Goal: Information Seeking & Learning: Learn about a topic

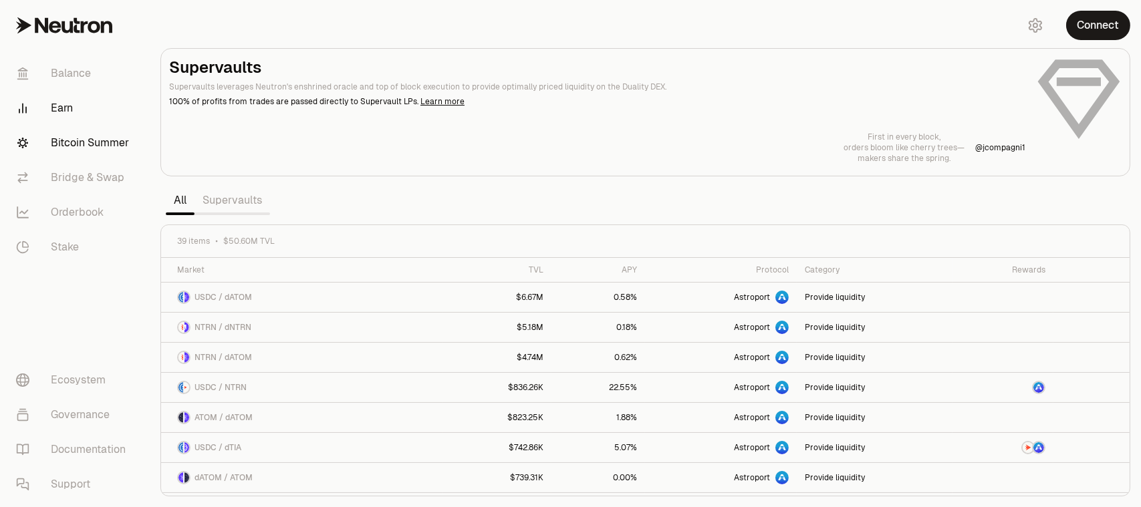
click at [87, 137] on link "Bitcoin Summer" at bounding box center [74, 143] width 139 height 35
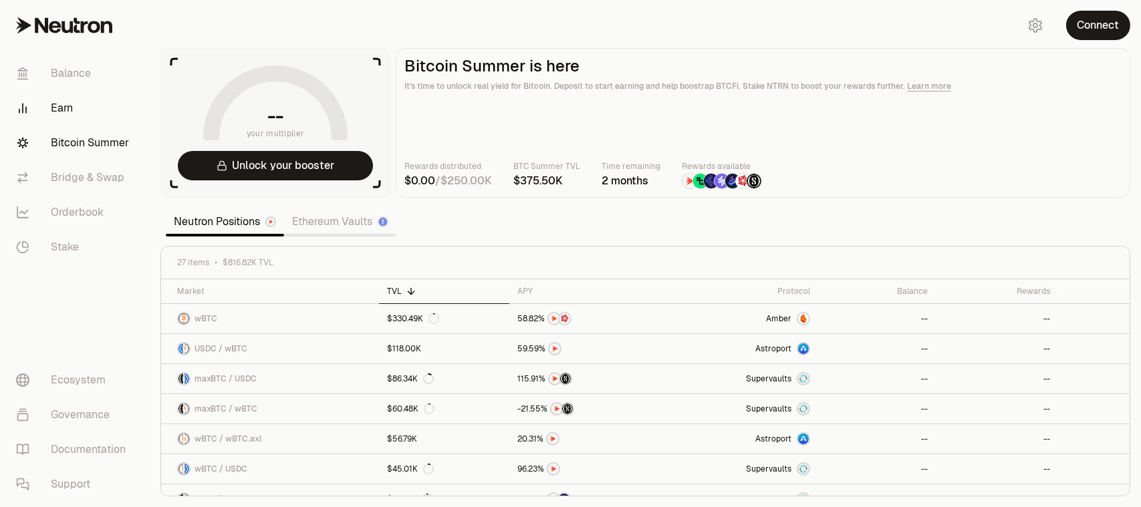
click at [65, 107] on link "Earn" at bounding box center [74, 108] width 139 height 35
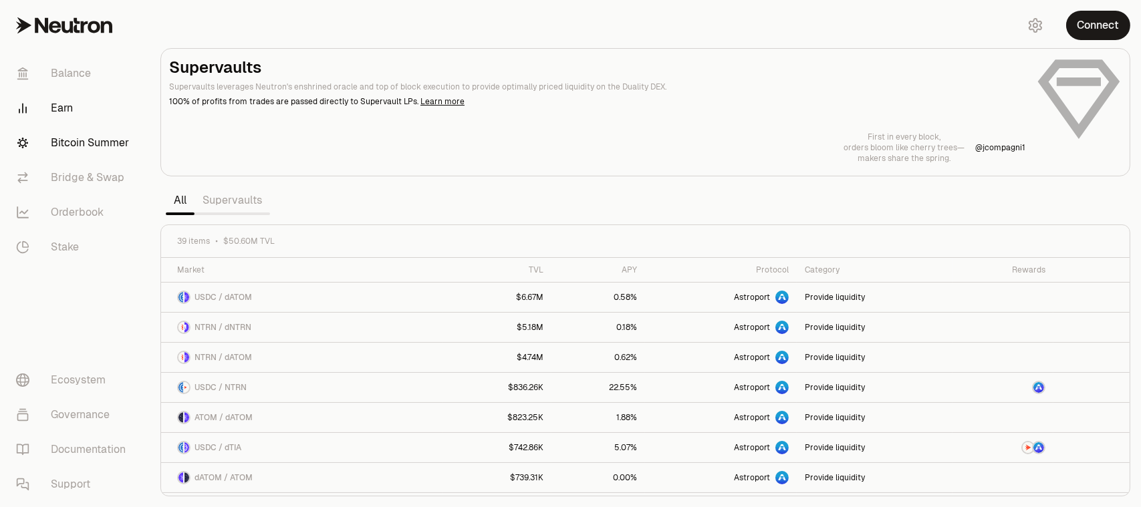
click at [66, 144] on link "Bitcoin Summer" at bounding box center [74, 143] width 139 height 35
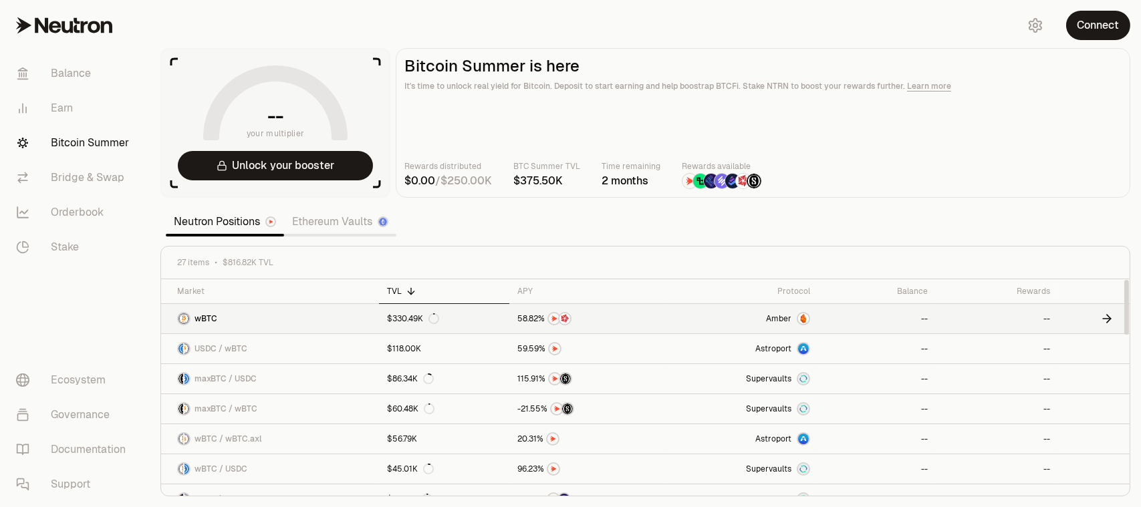
click at [795, 320] on div "Amber" at bounding box center [788, 318] width 44 height 13
click at [80, 109] on link "Earn" at bounding box center [74, 108] width 139 height 35
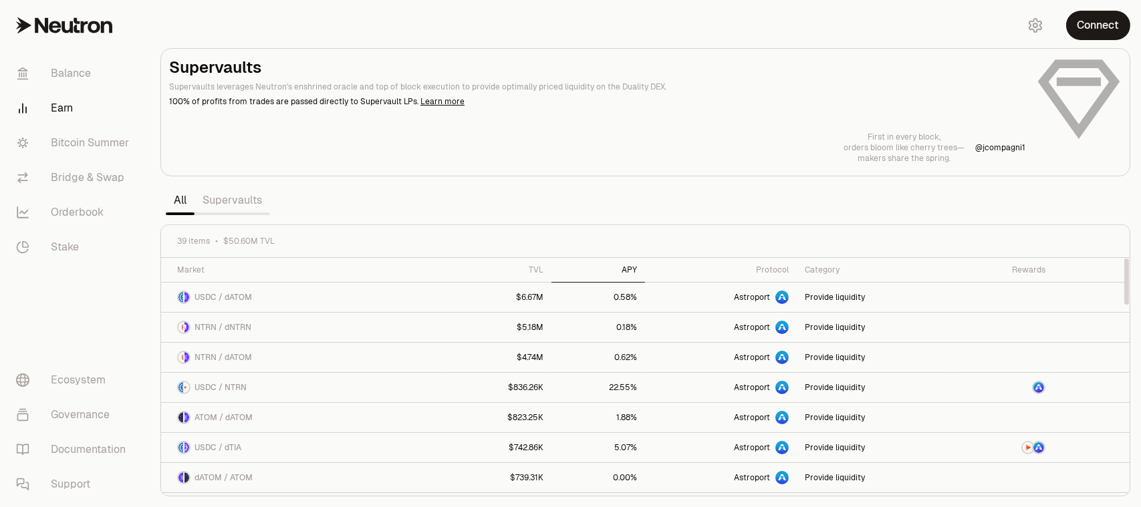
click at [623, 267] on div "APY" at bounding box center [599, 270] width 78 height 11
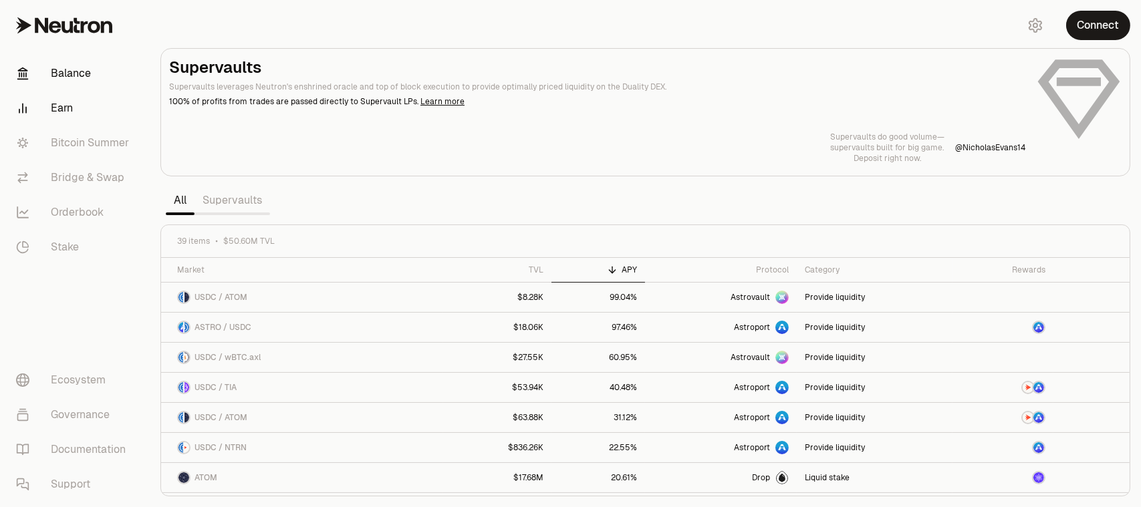
click at [71, 64] on link "Balance" at bounding box center [74, 73] width 139 height 35
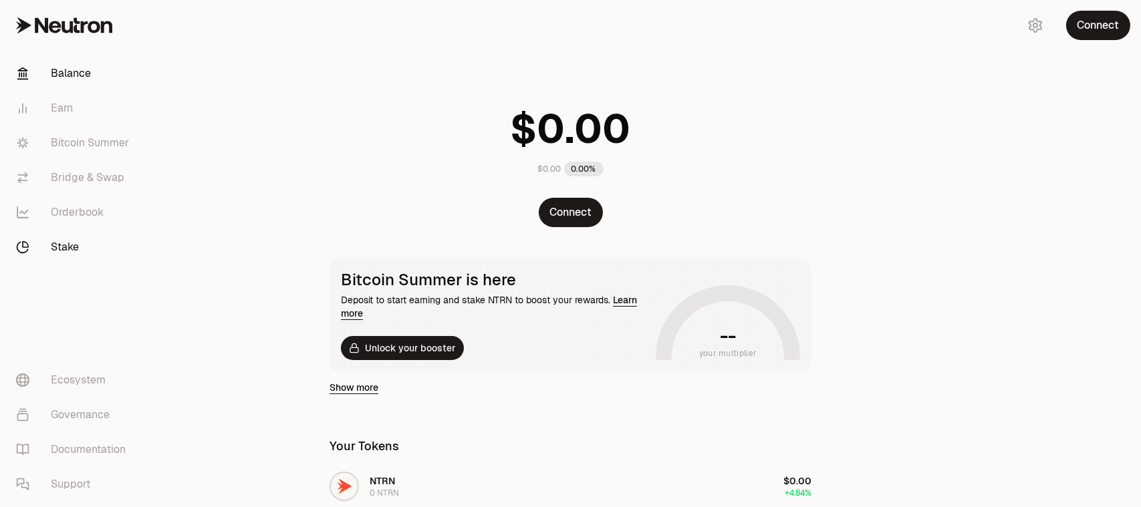
click at [68, 237] on link "Stake" at bounding box center [74, 247] width 139 height 35
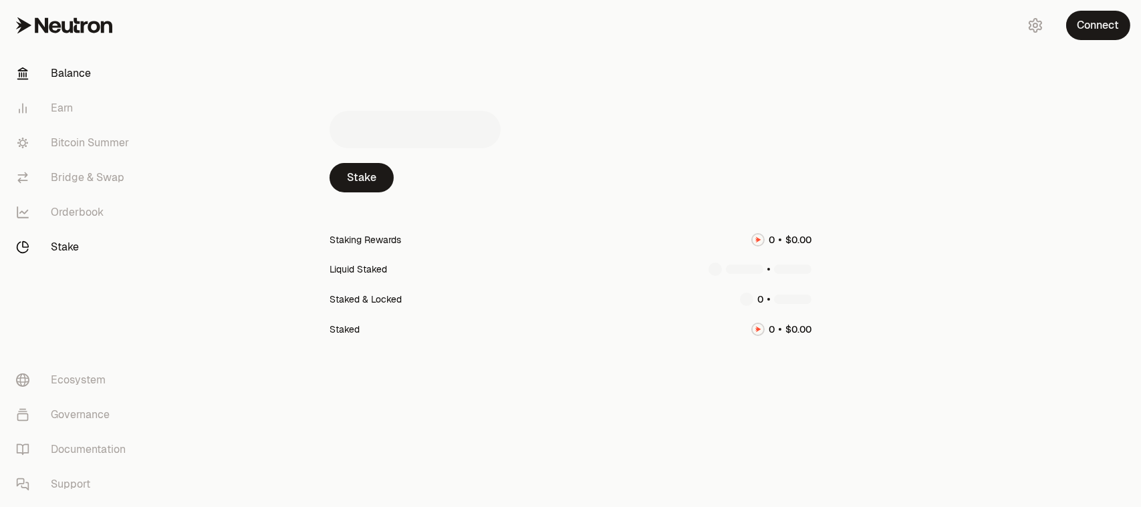
click at [53, 66] on link "Balance" at bounding box center [74, 73] width 139 height 35
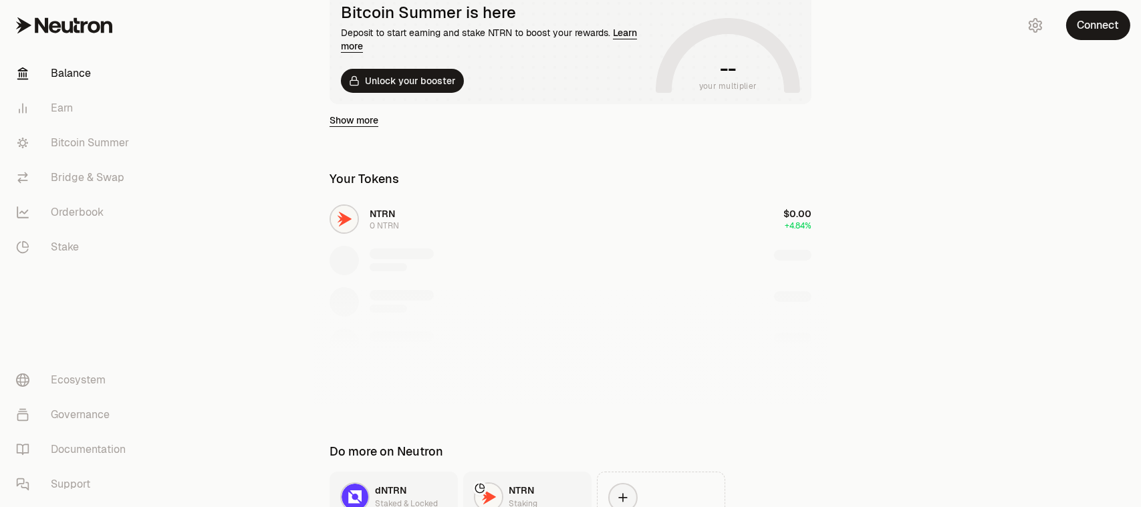
scroll to position [392, 0]
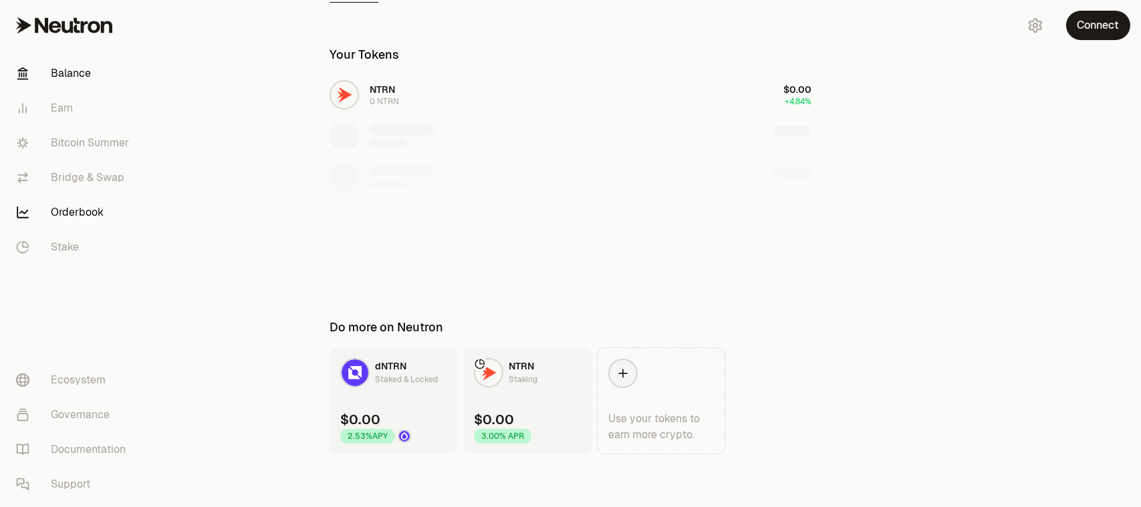
click at [81, 205] on link "Orderbook" at bounding box center [74, 212] width 139 height 35
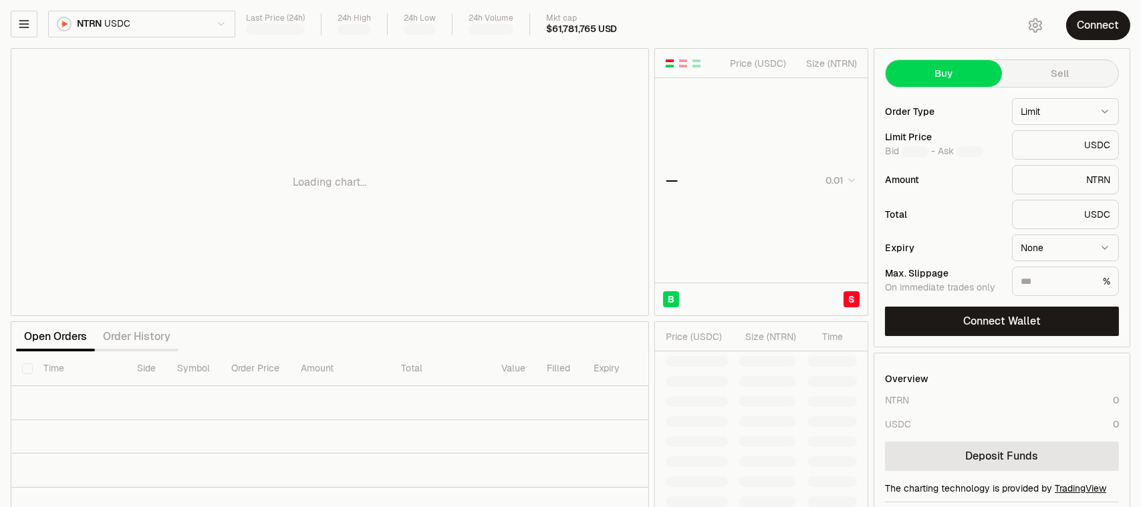
type input "********"
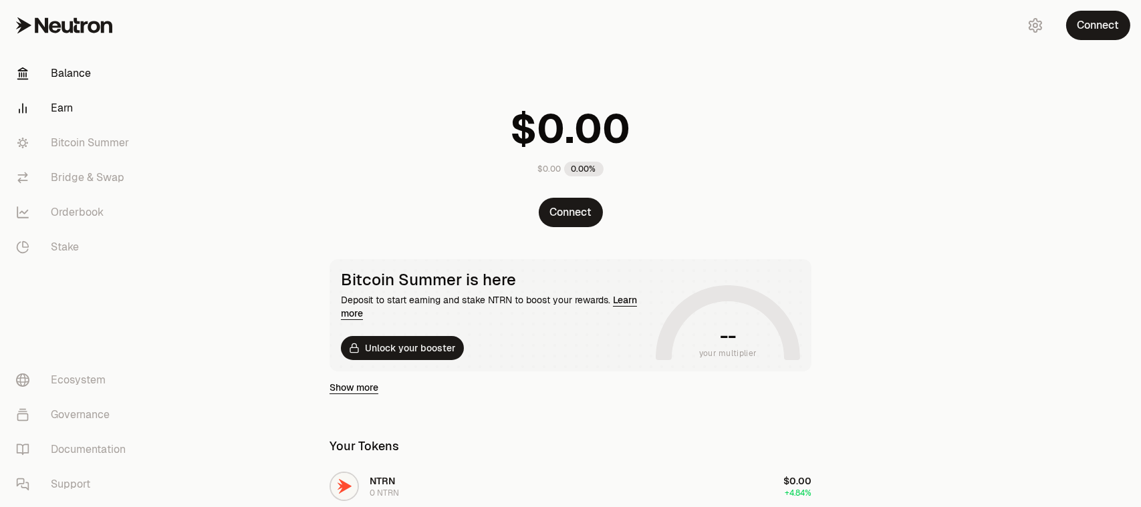
click at [60, 106] on link "Earn" at bounding box center [74, 108] width 139 height 35
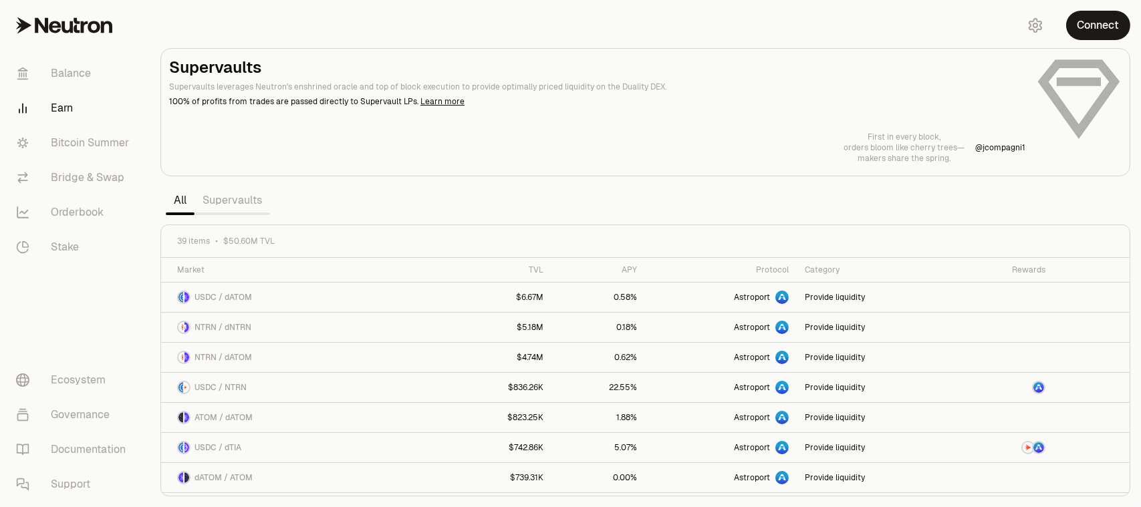
click at [246, 202] on link "Supervaults" at bounding box center [233, 200] width 76 height 27
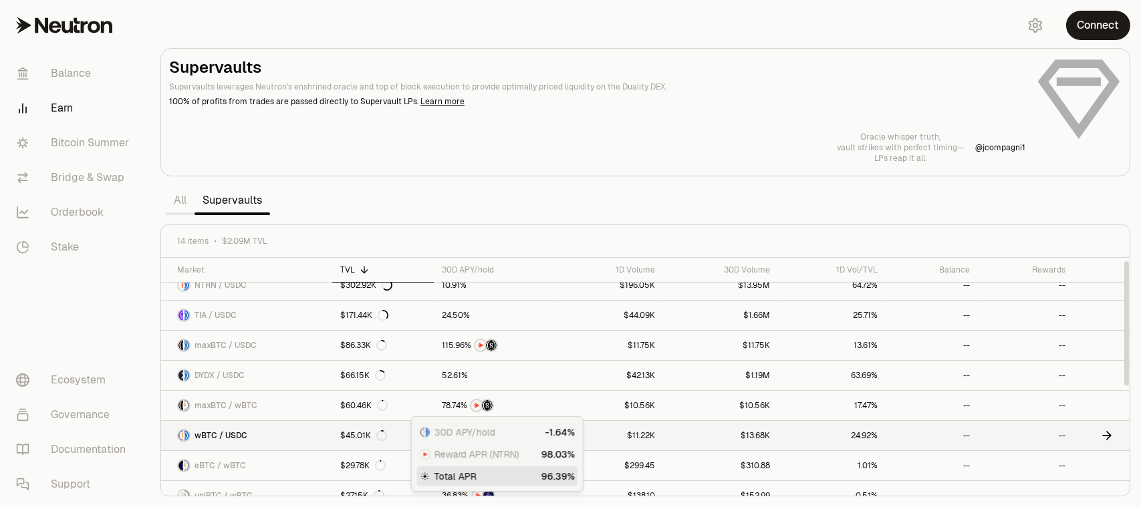
scroll to position [5, 0]
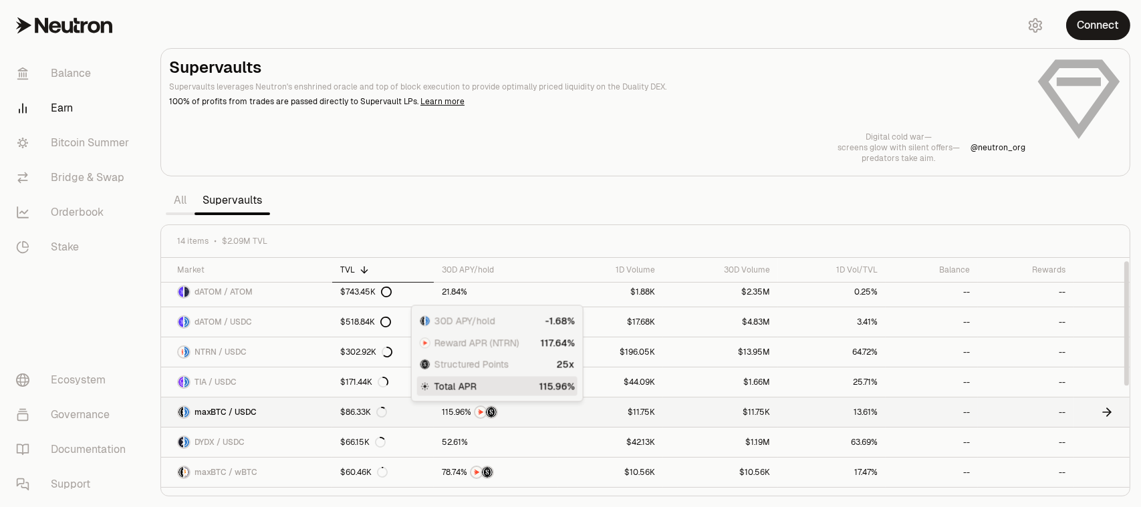
click at [430, 406] on link "$86.33K" at bounding box center [383, 412] width 102 height 29
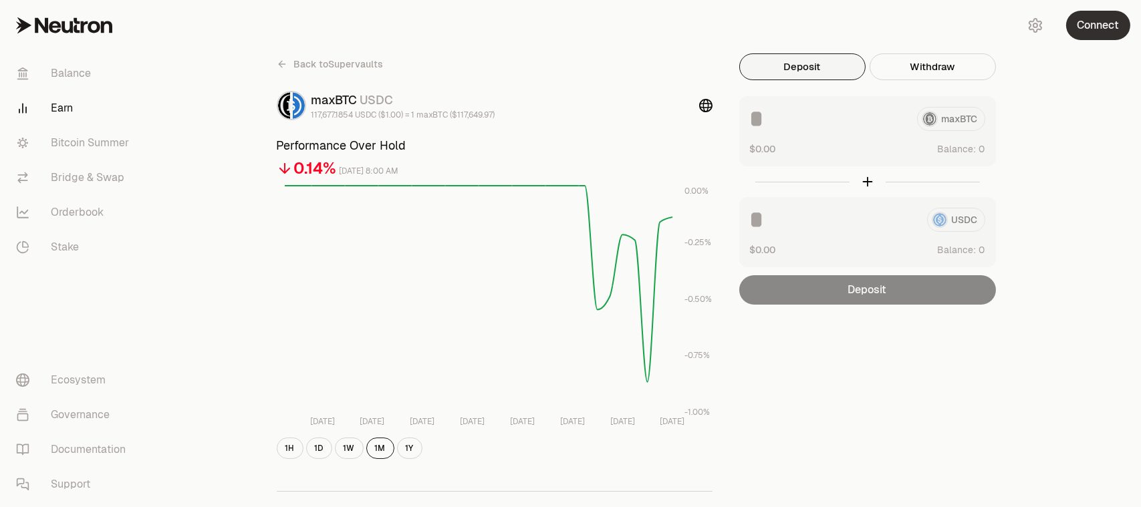
click at [1104, 28] on button "Connect" at bounding box center [1098, 25] width 64 height 29
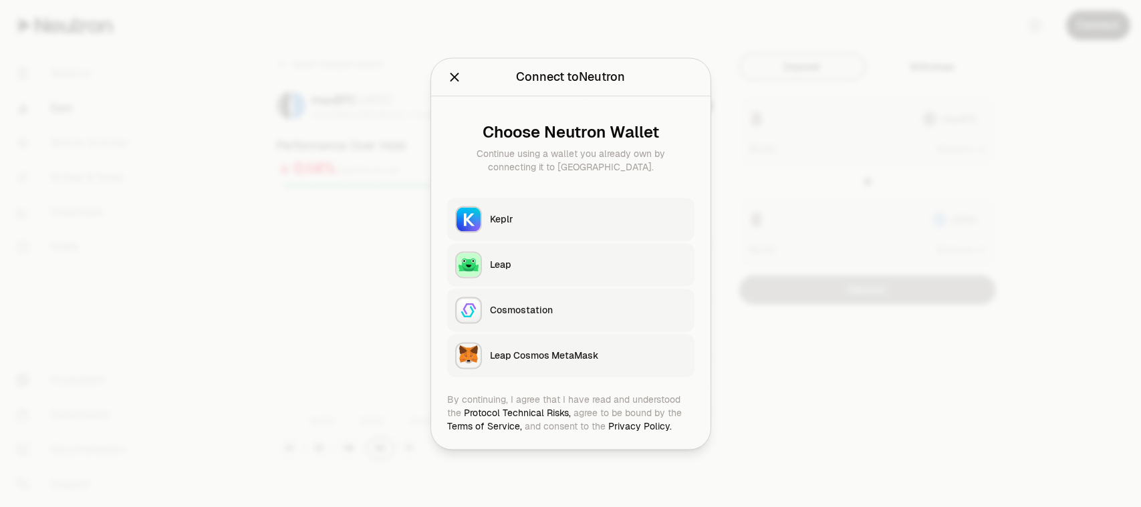
click at [580, 216] on div "Keplr" at bounding box center [588, 219] width 197 height 13
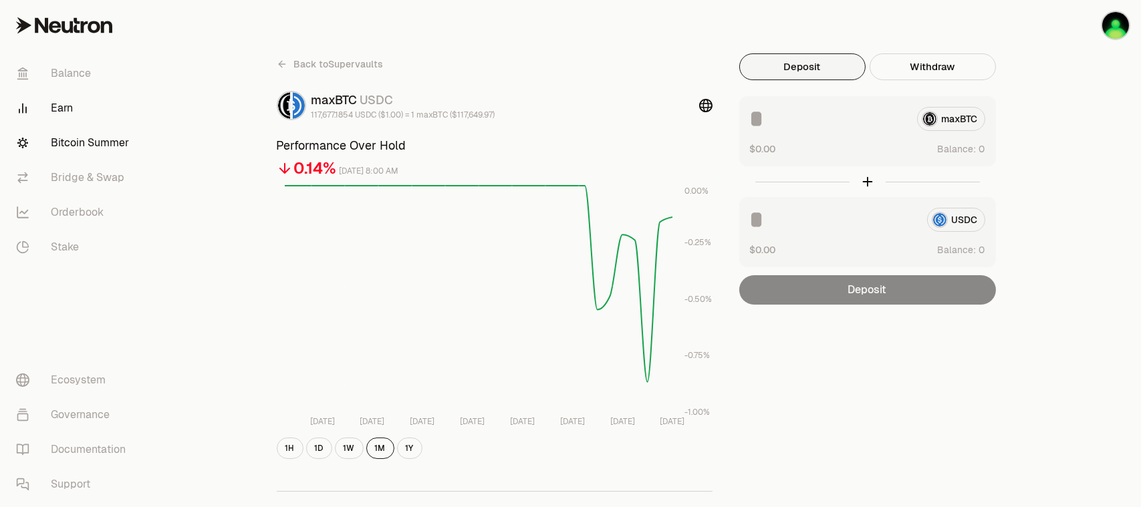
click at [59, 144] on link "Bitcoin Summer" at bounding box center [74, 143] width 139 height 35
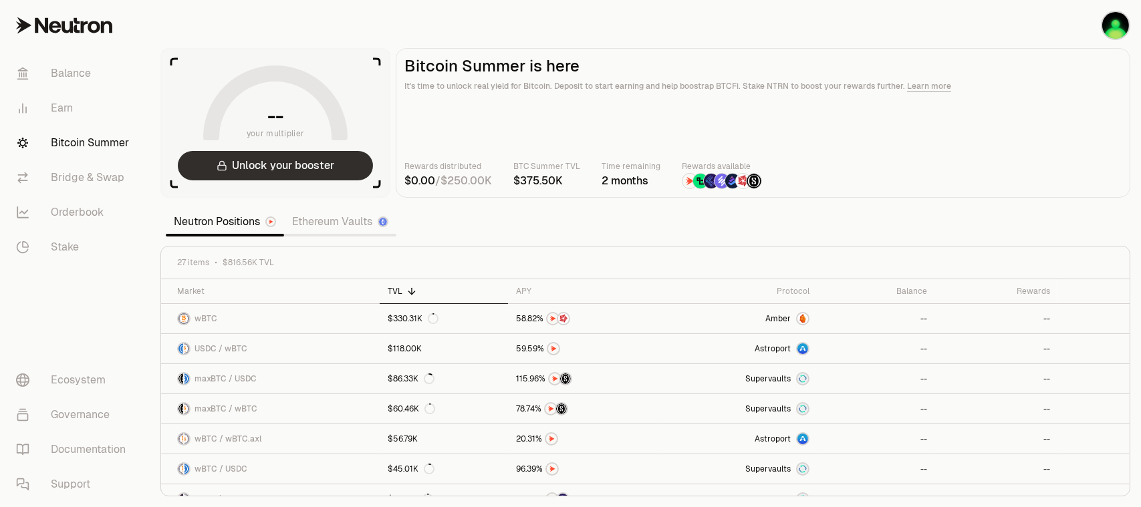
click at [339, 172] on button "Unlock your booster" at bounding box center [275, 165] width 195 height 29
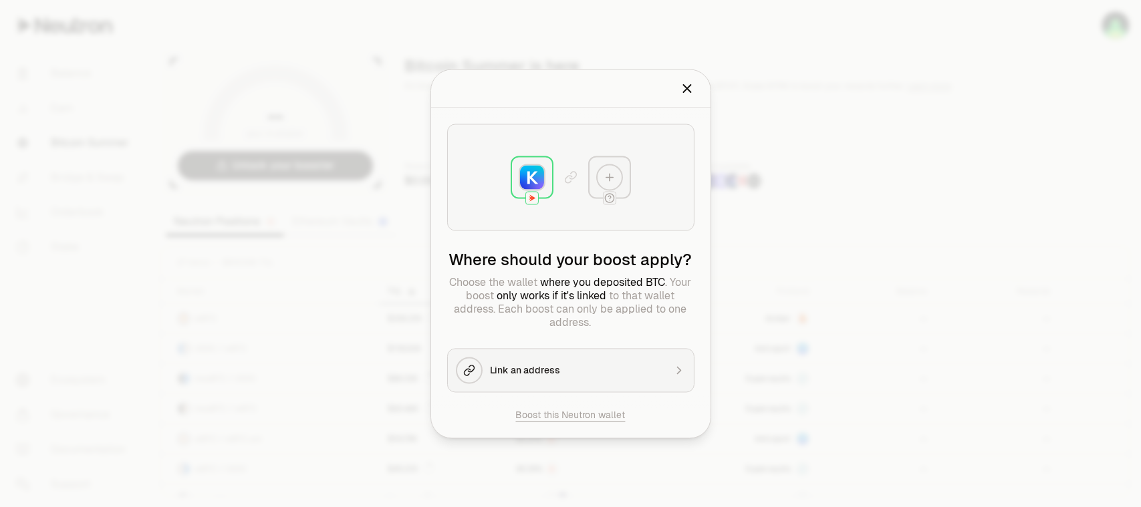
click at [571, 369] on div "Link an address" at bounding box center [578, 370] width 174 height 13
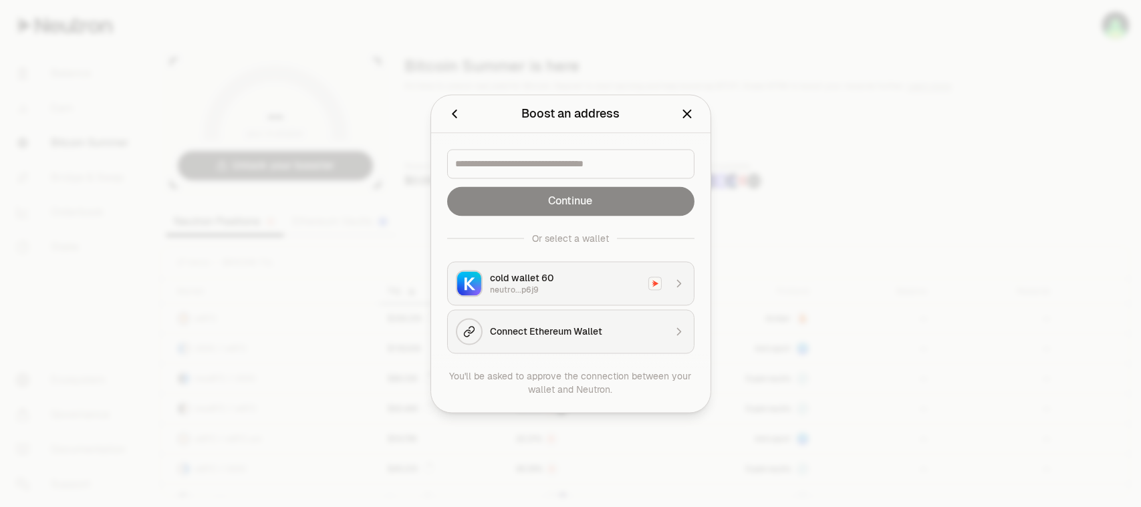
click at [572, 281] on div "cold wallet 60" at bounding box center [566, 277] width 150 height 13
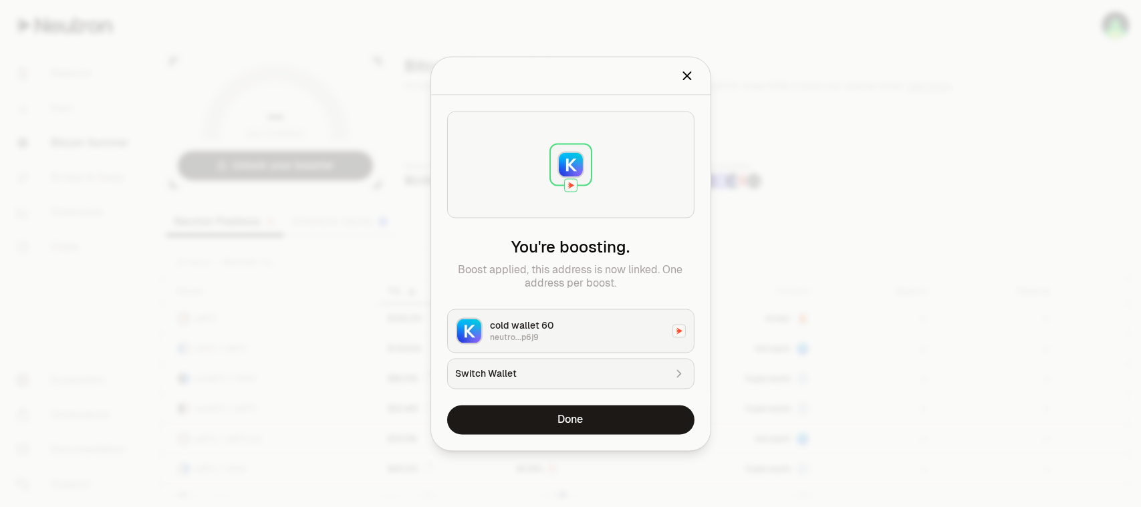
click at [685, 74] on icon "Close" at bounding box center [686, 75] width 7 height 7
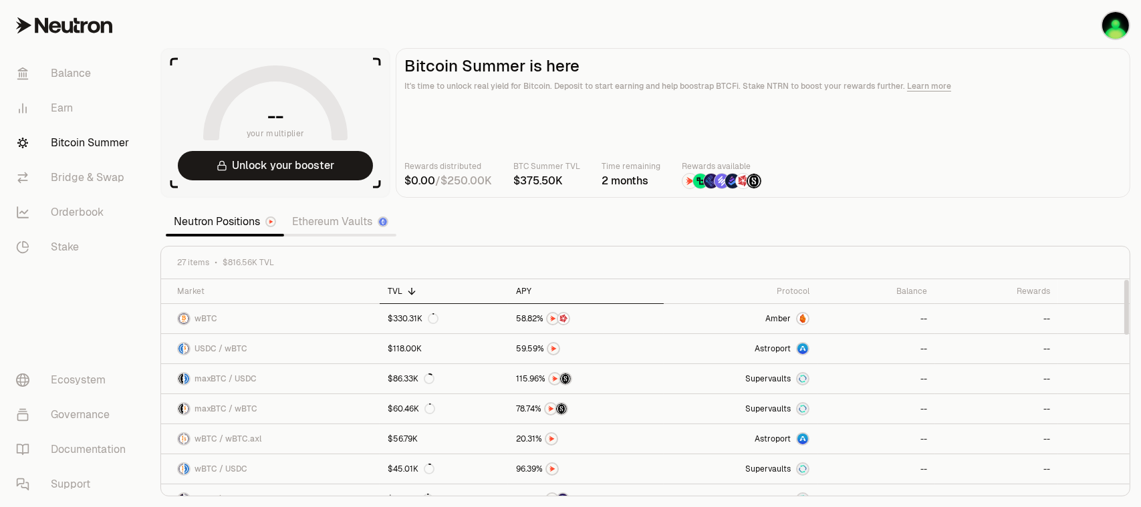
click at [532, 289] on div "APY" at bounding box center [586, 291] width 140 height 11
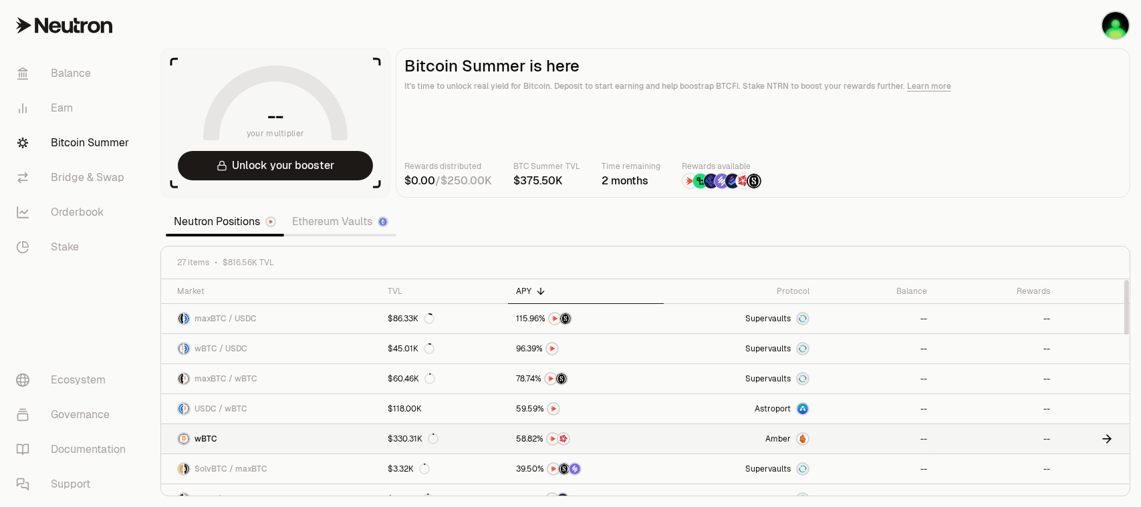
click at [455, 439] on link "$330.31K" at bounding box center [444, 439] width 128 height 29
click at [1104, 439] on icon at bounding box center [1107, 439] width 8 height 0
click at [346, 221] on link "Ethereum Vaults" at bounding box center [340, 222] width 112 height 27
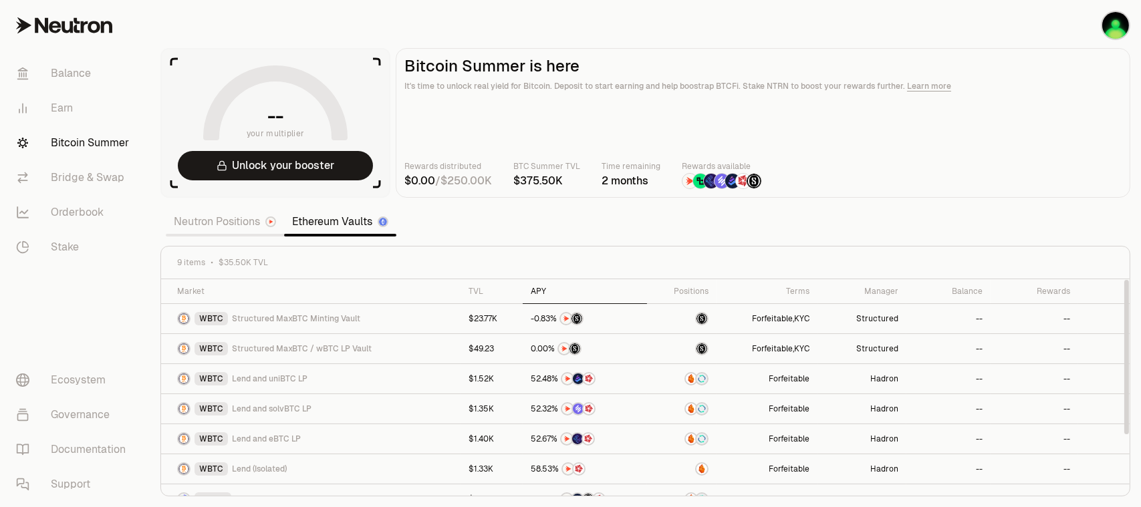
click at [542, 290] on div "APY" at bounding box center [585, 291] width 108 height 11
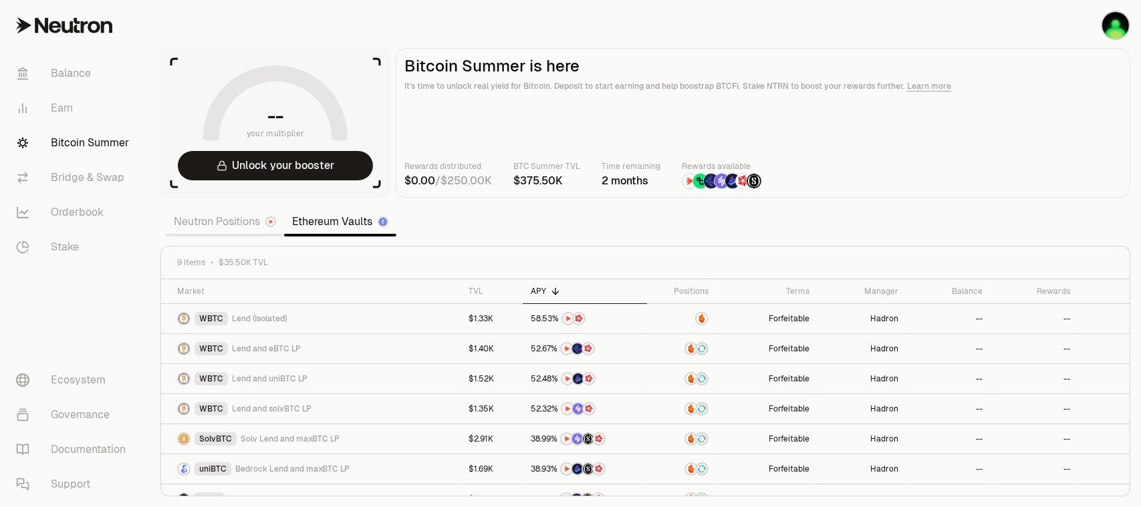
click at [221, 228] on link "Neutron Positions" at bounding box center [225, 222] width 118 height 27
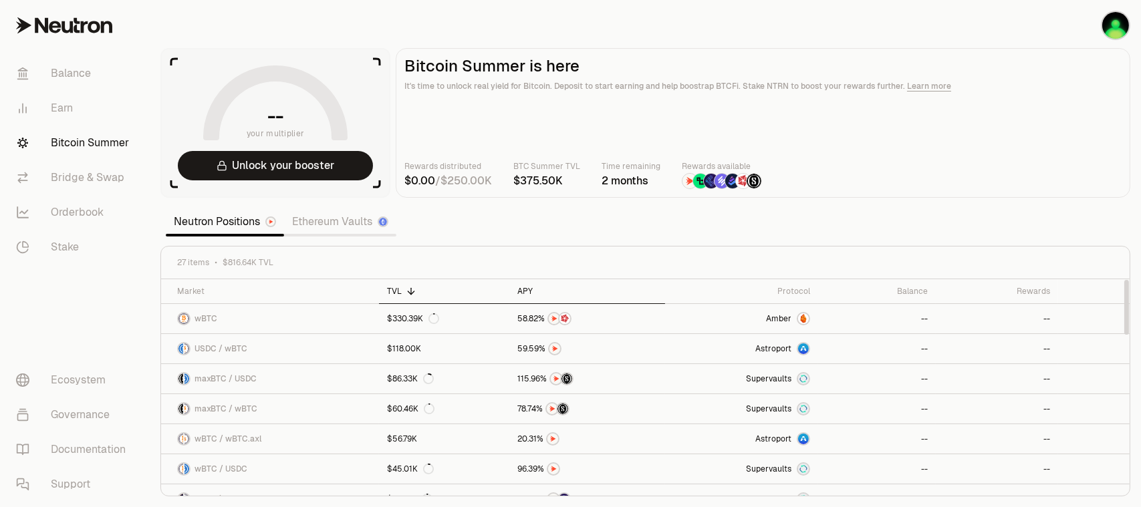
click at [523, 293] on div "APY" at bounding box center [587, 291] width 140 height 11
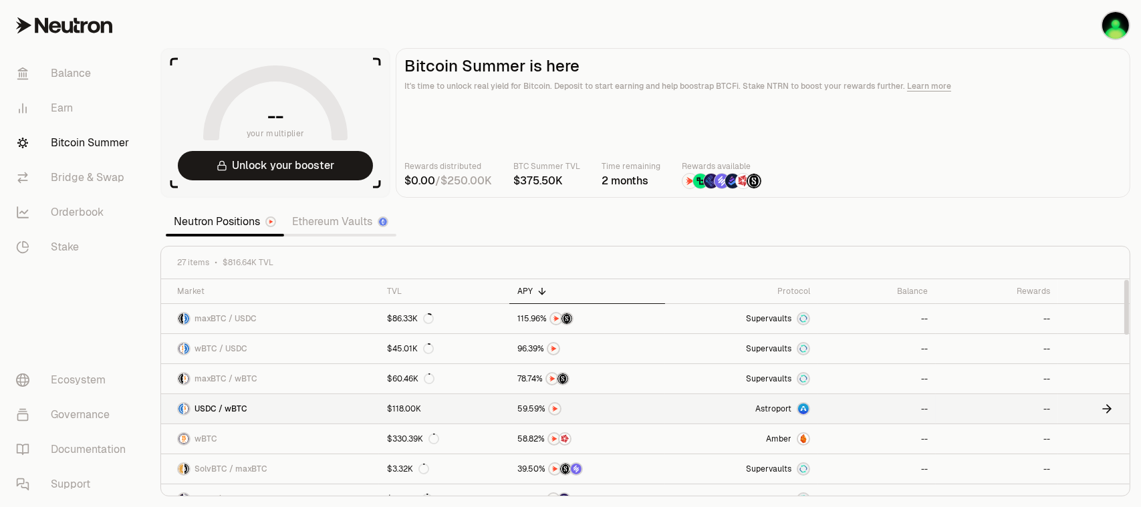
click at [1046, 402] on link "--" at bounding box center [997, 408] width 122 height 29
click at [57, 98] on link "Earn" at bounding box center [74, 108] width 139 height 35
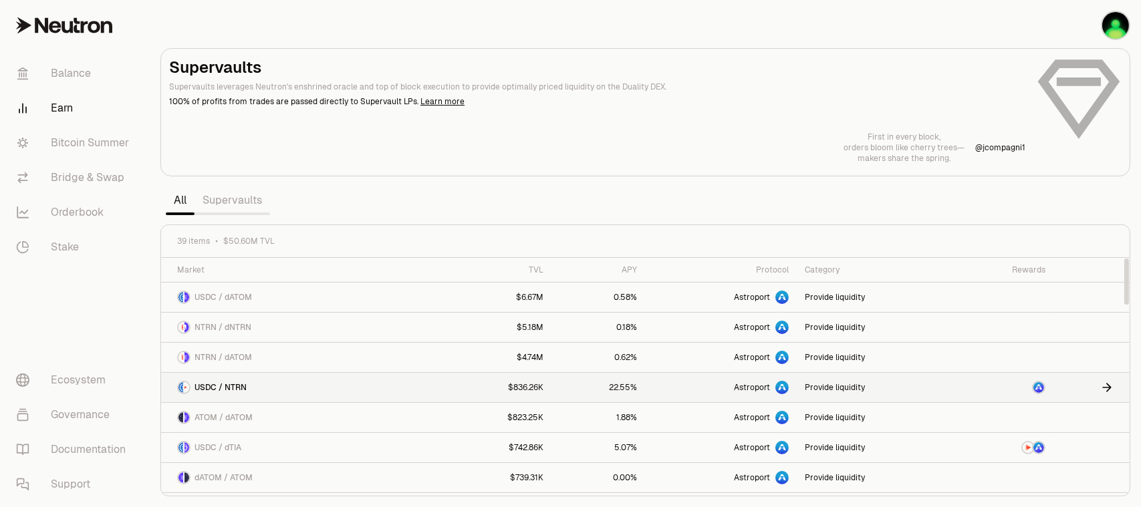
scroll to position [134, 0]
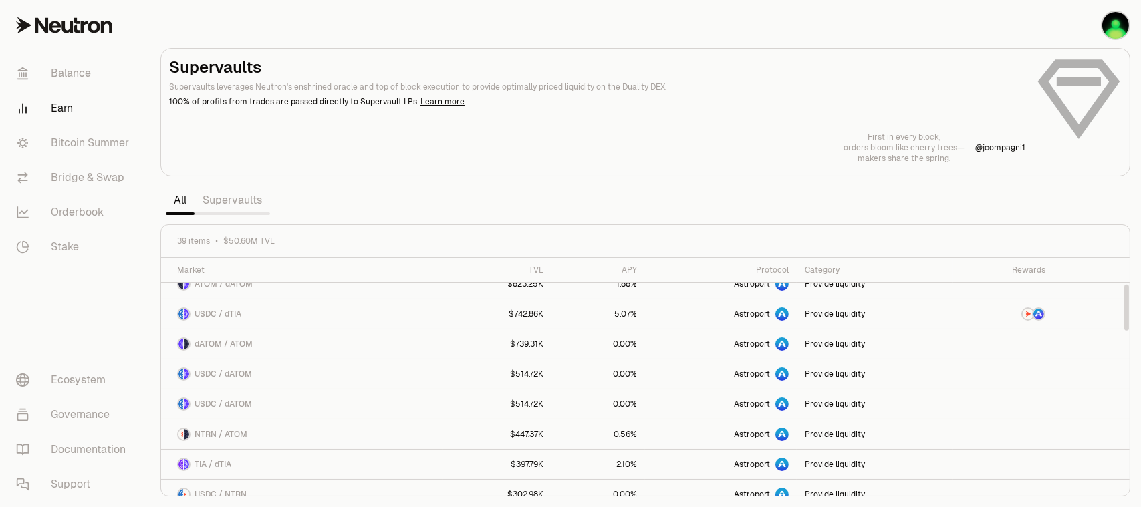
click at [228, 205] on link "Supervaults" at bounding box center [233, 200] width 76 height 27
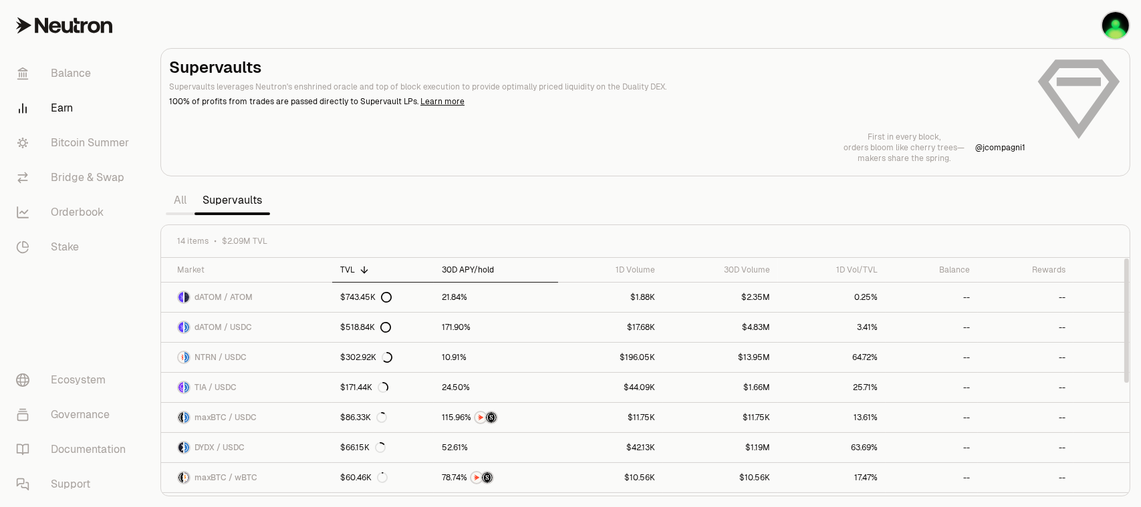
click at [479, 272] on div "30D APY/hold" at bounding box center [496, 270] width 108 height 11
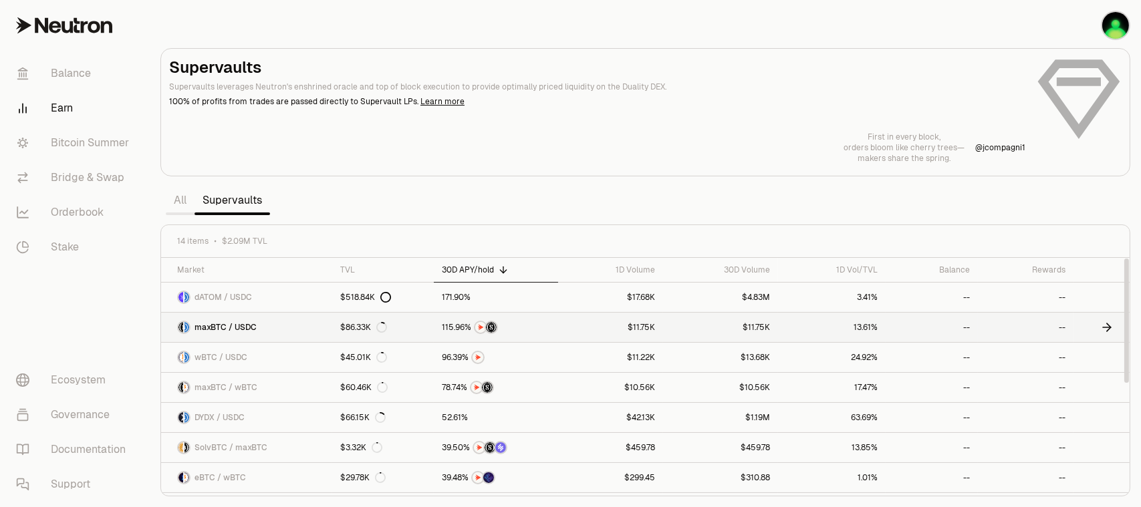
click at [1098, 325] on link at bounding box center [1102, 327] width 56 height 29
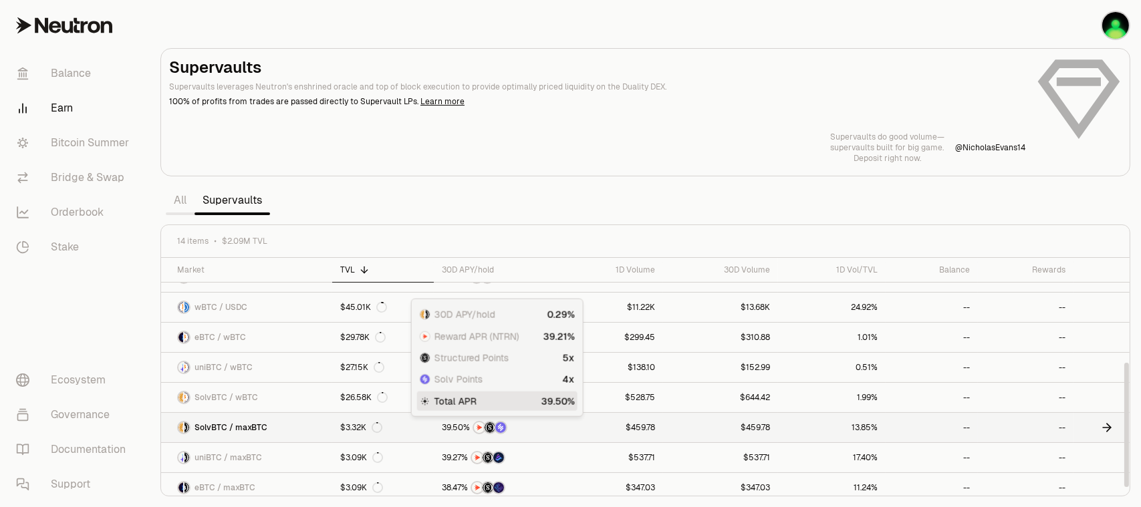
scroll to position [206, 0]
